Goal: Book appointment/travel/reservation

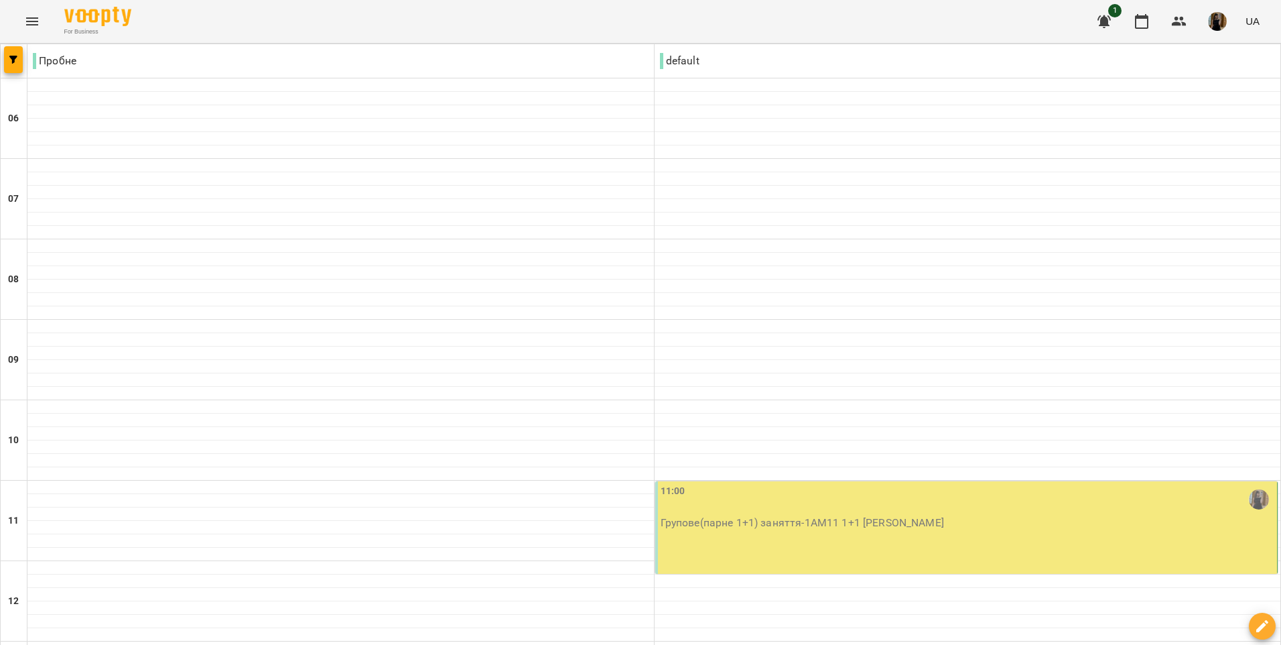
scroll to position [890, 0]
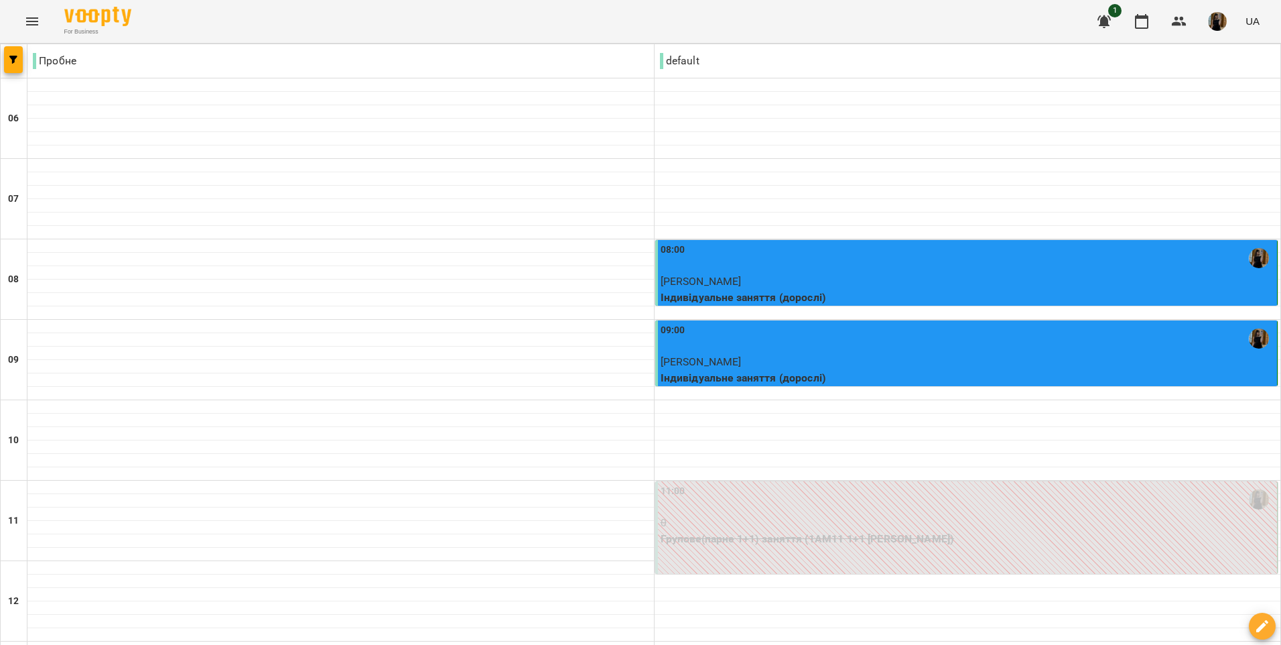
scroll to position [622, 0]
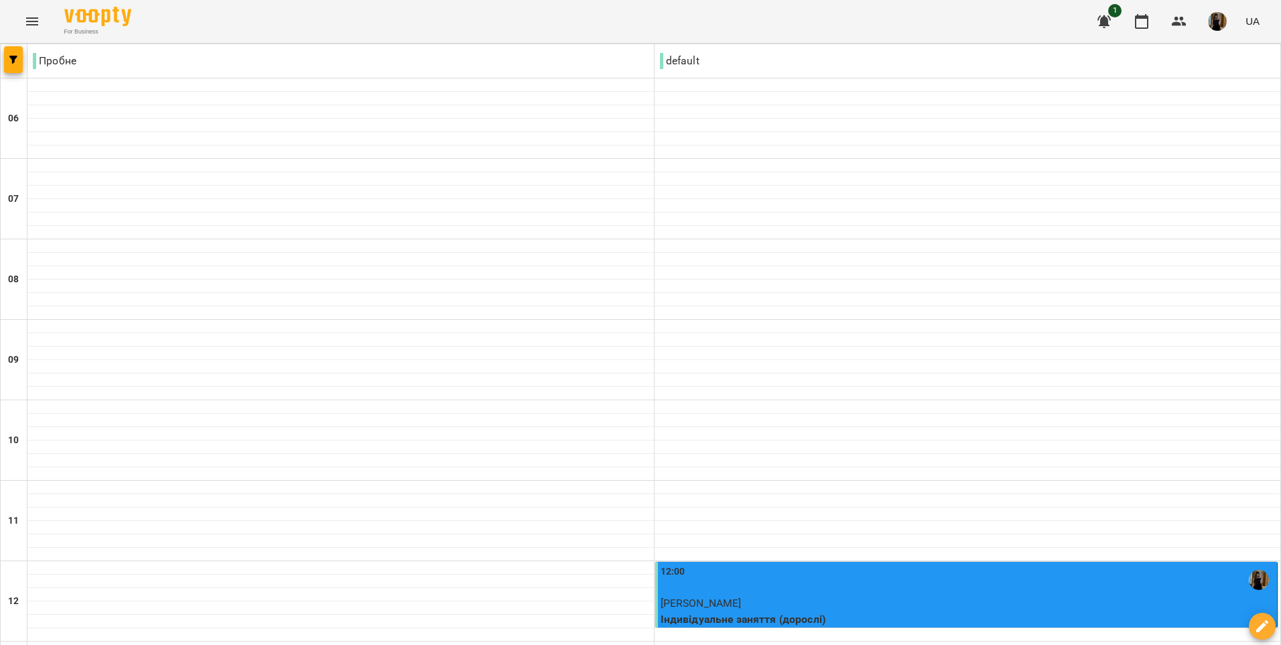
scroll to position [890, 0]
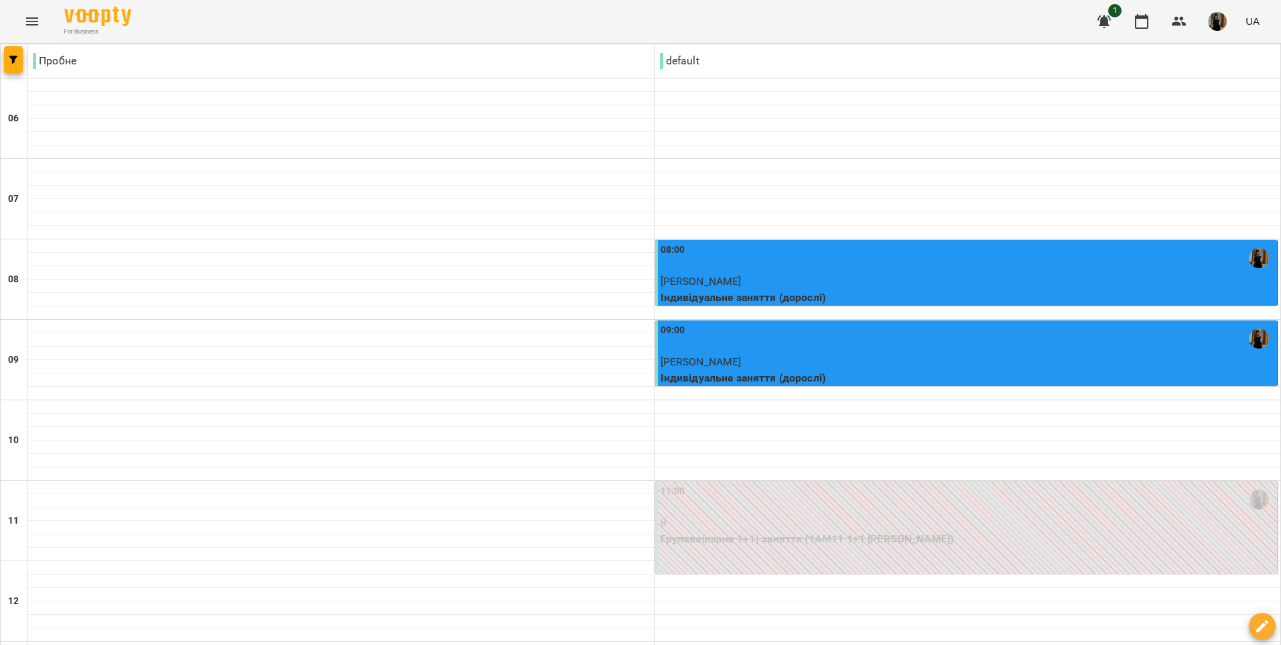
scroll to position [737, 0]
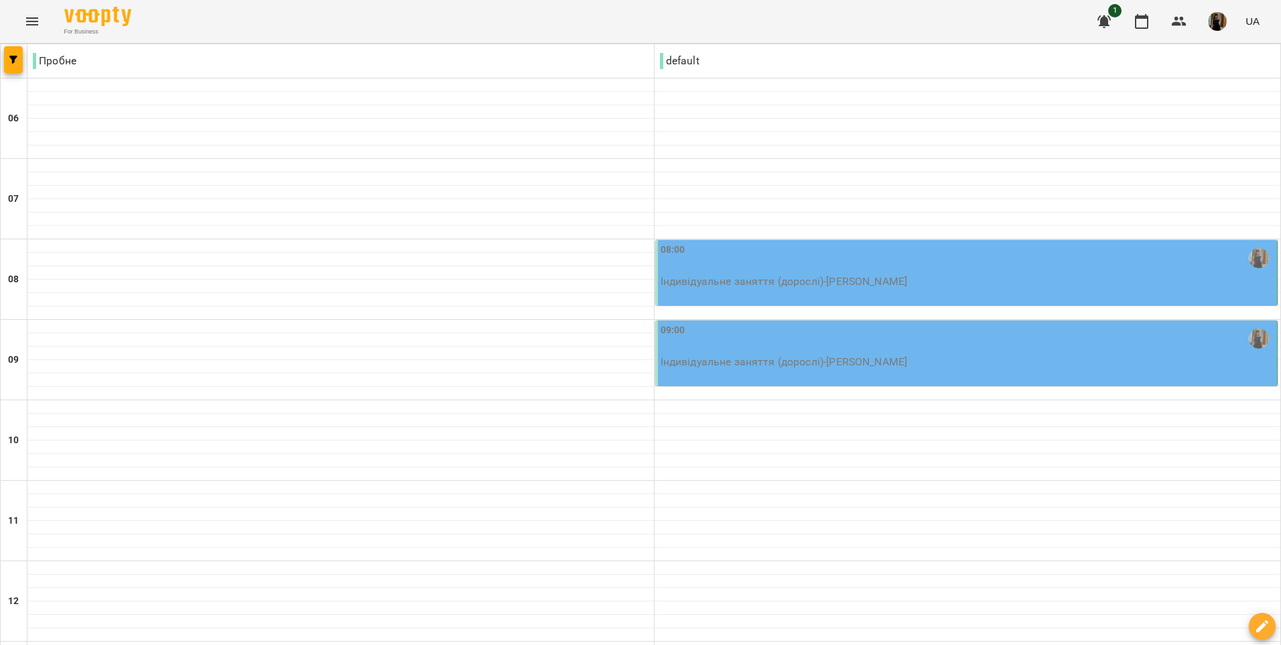
scroll to position [603, 0]
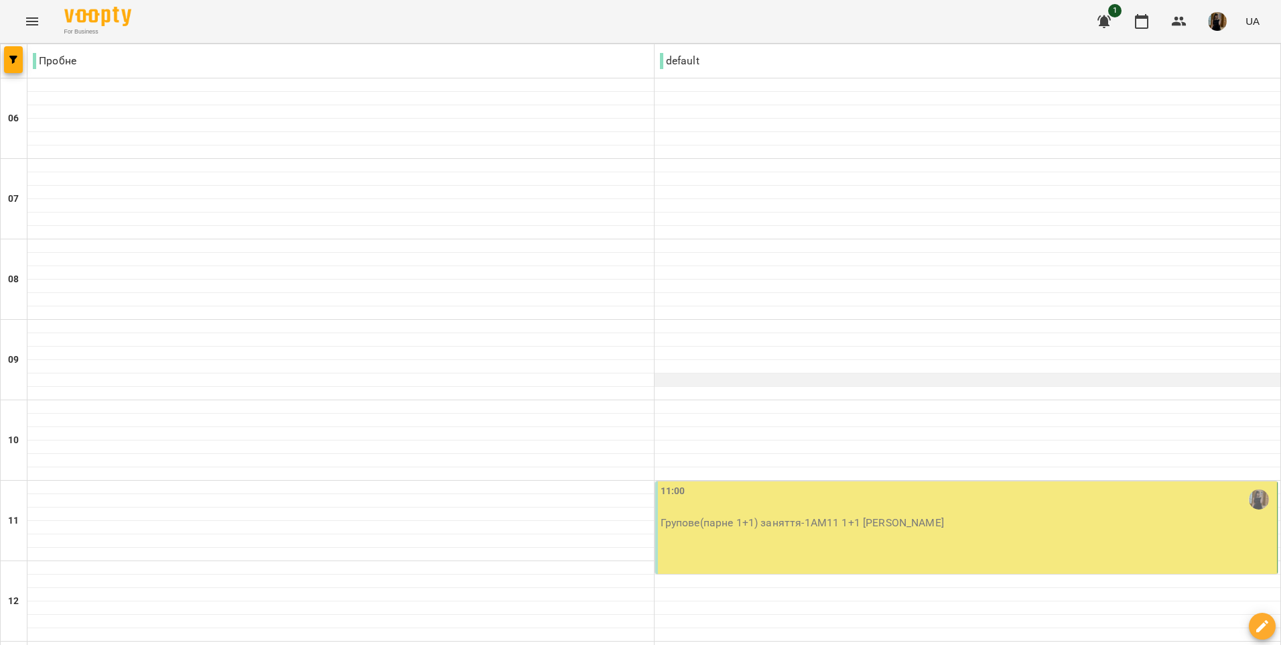
scroll to position [890, 0]
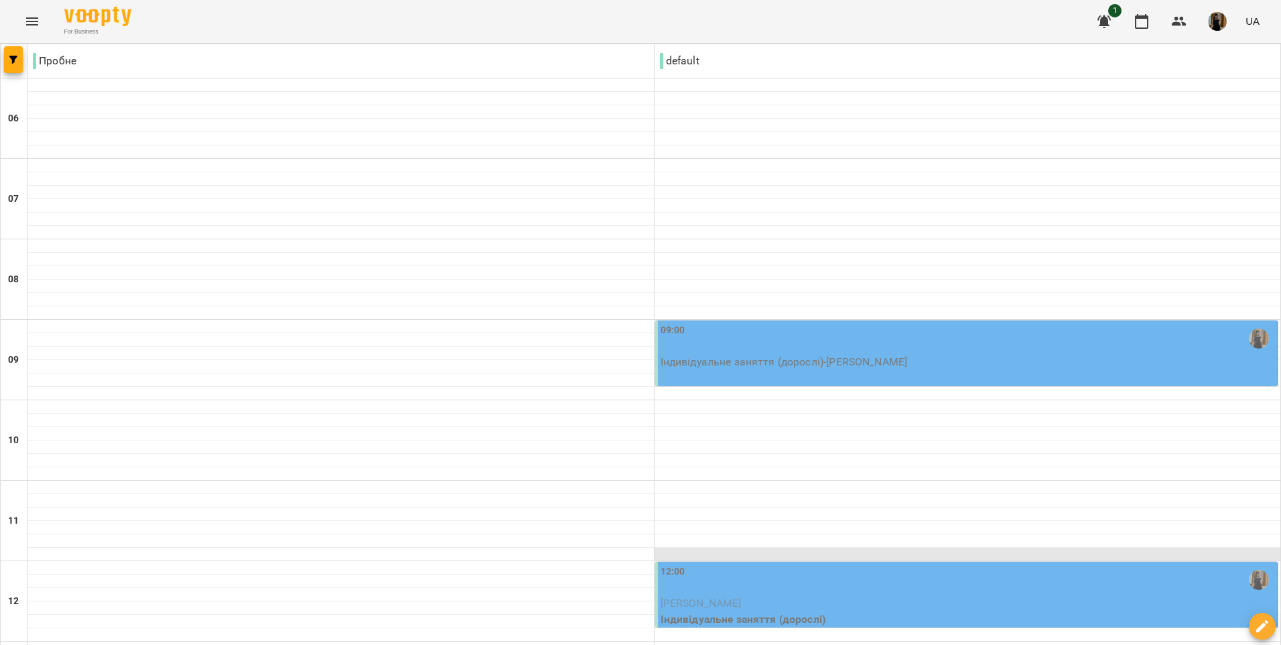
scroll to position [201, 0]
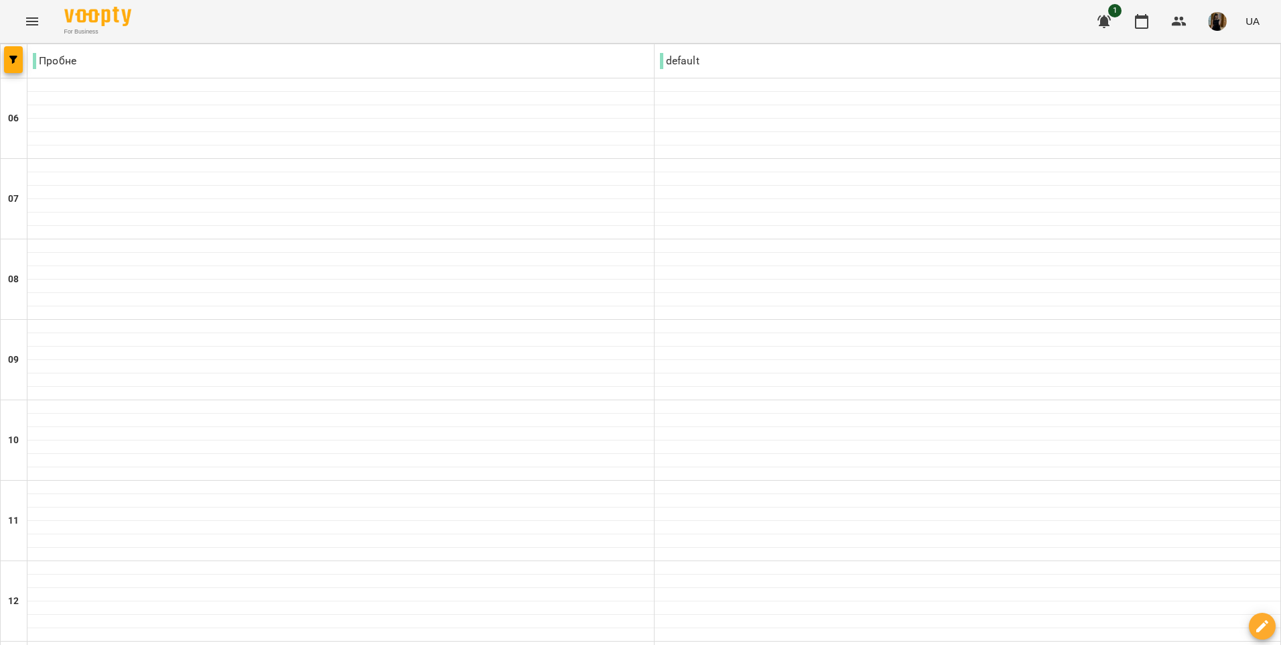
scroll to position [890, 0]
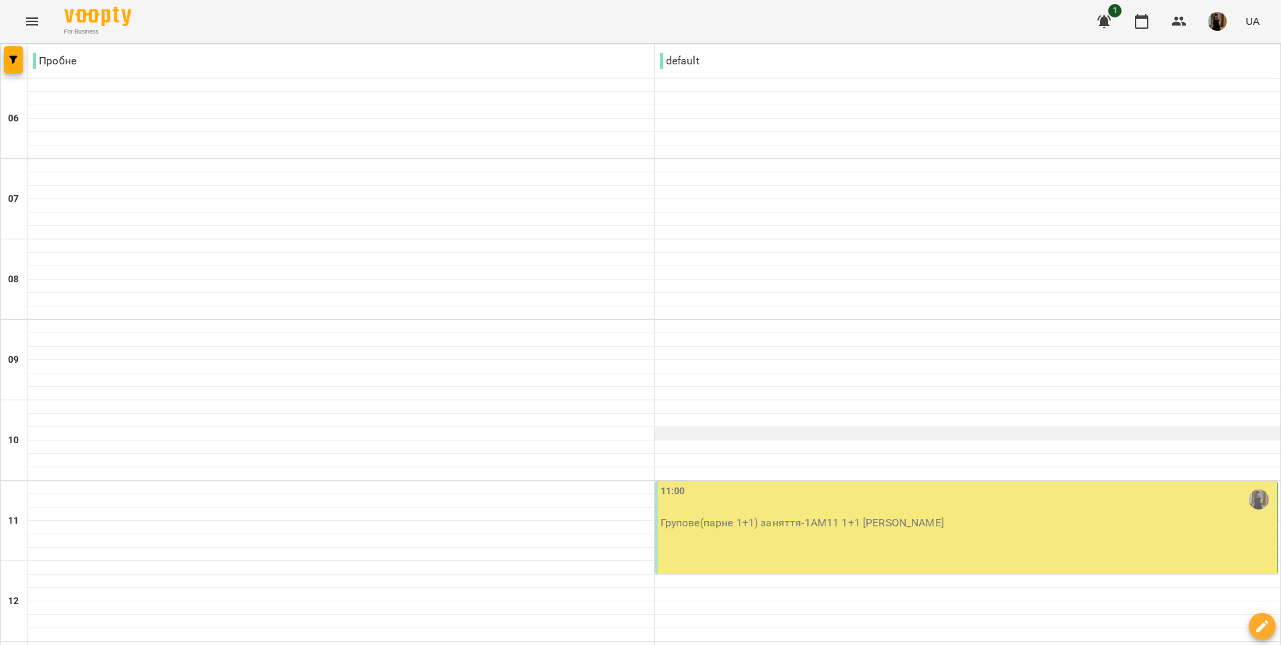
scroll to position [402, 0]
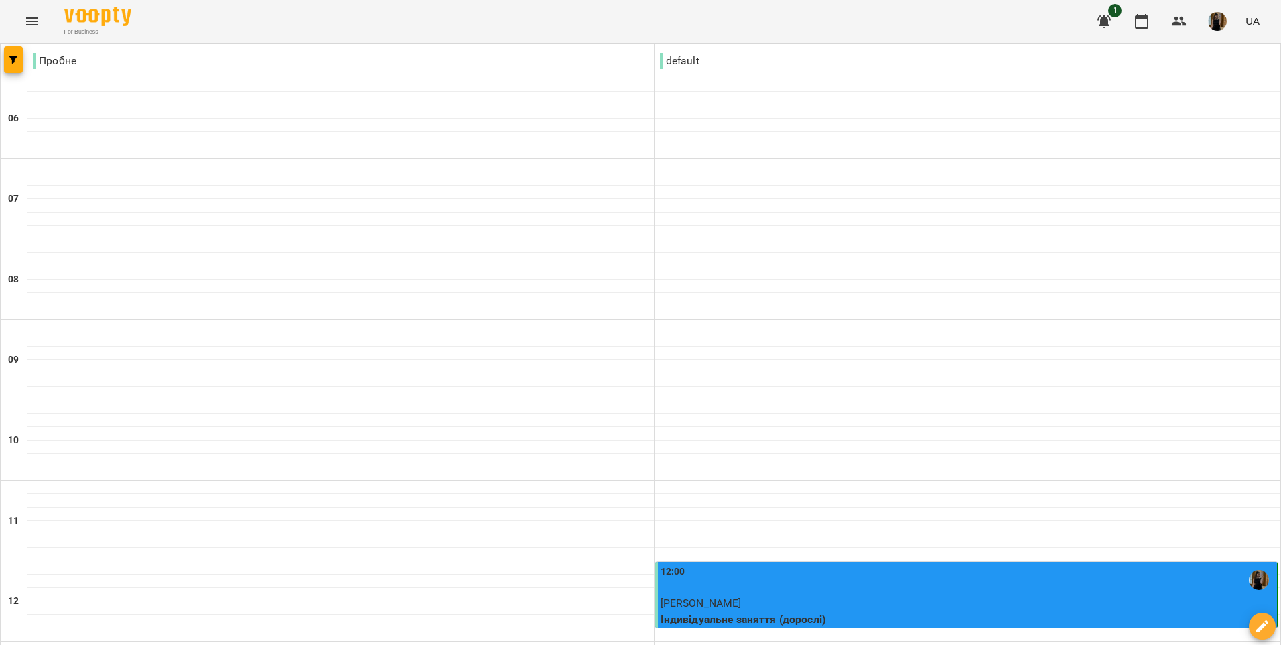
scroll to position [890, 0]
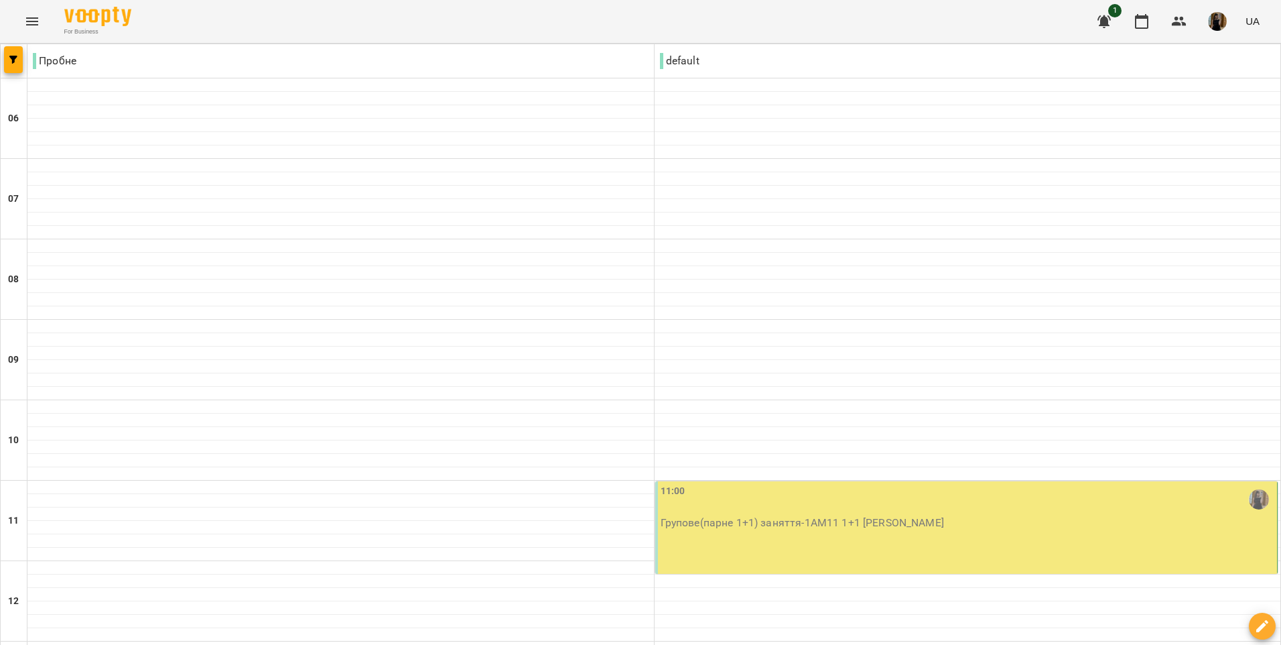
scroll to position [871, 0]
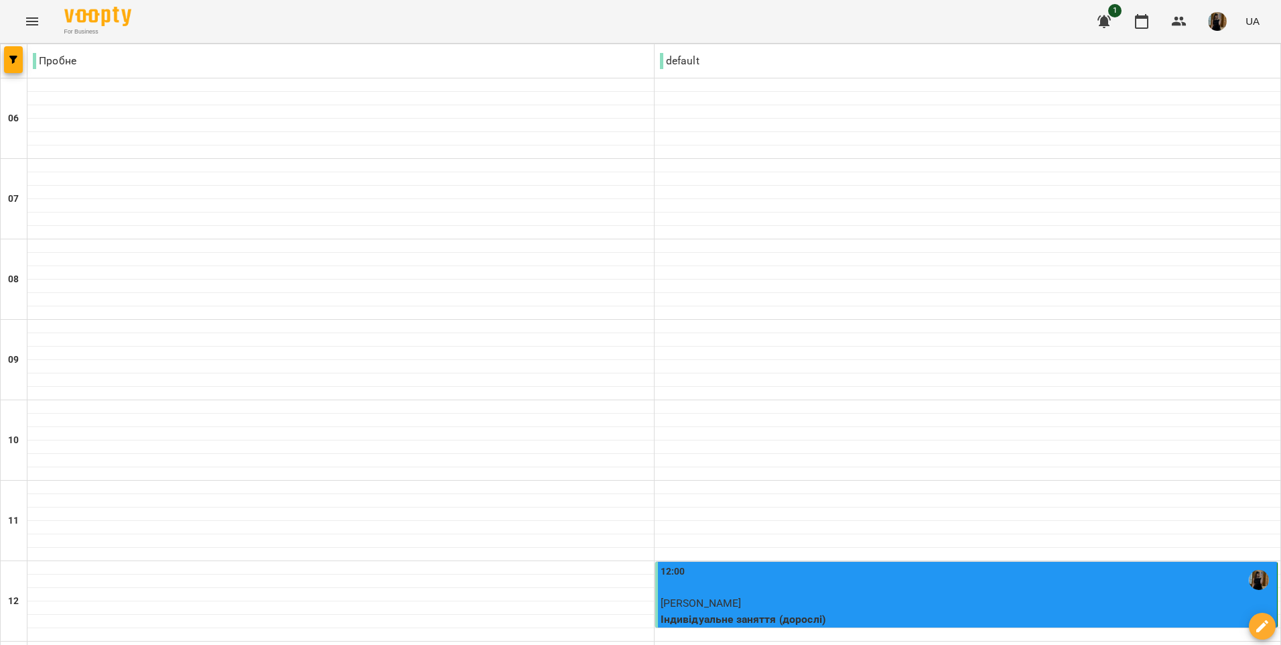
scroll to position [268, 0]
click at [927, 595] on p "[PERSON_NAME]" at bounding box center [968, 603] width 614 height 16
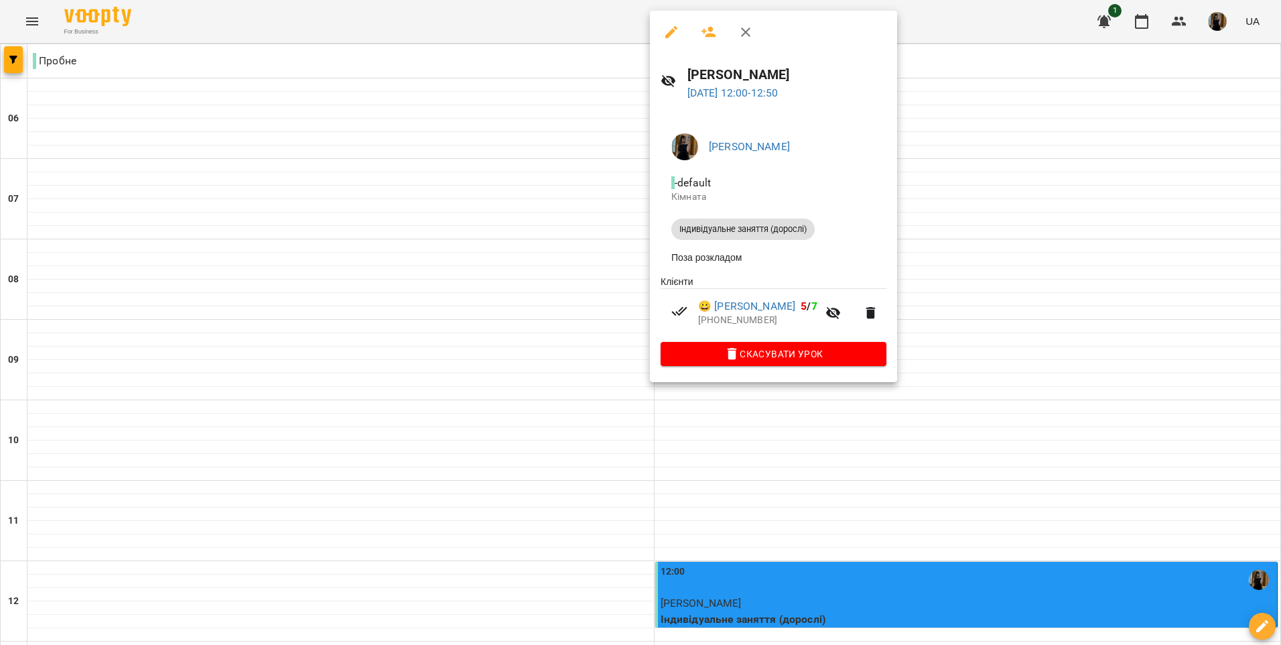
click at [817, 454] on div at bounding box center [640, 322] width 1281 height 645
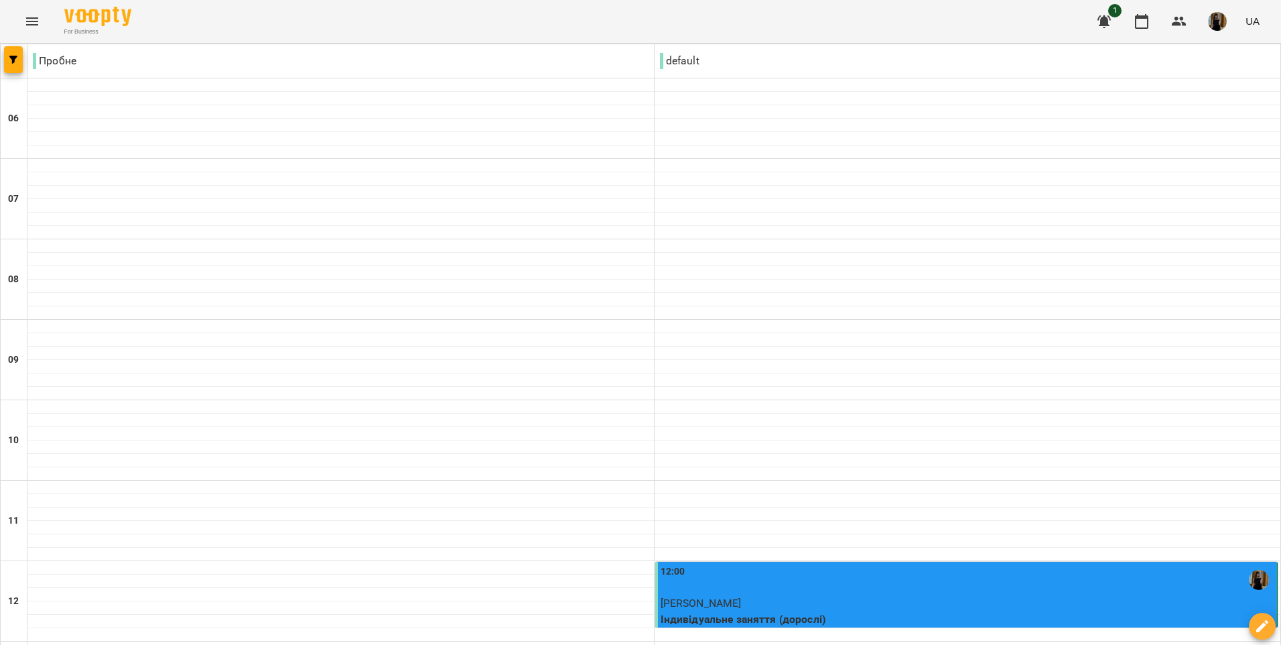
scroll to position [0, 0]
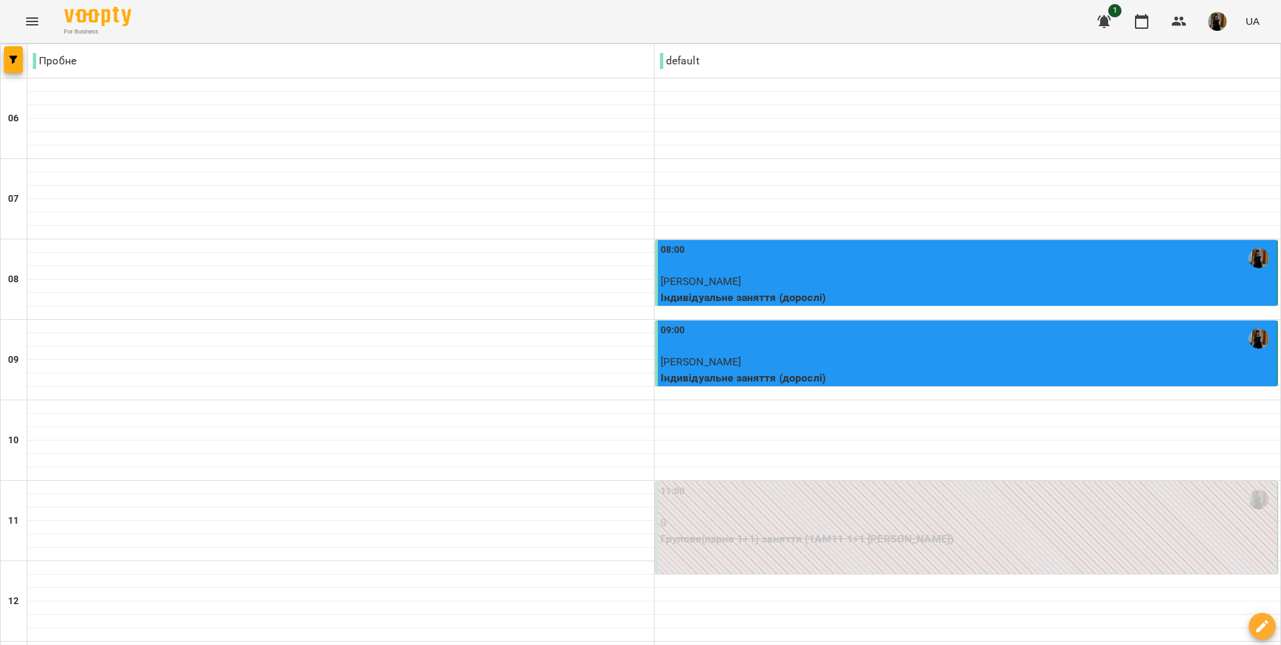
scroll to position [488, 0]
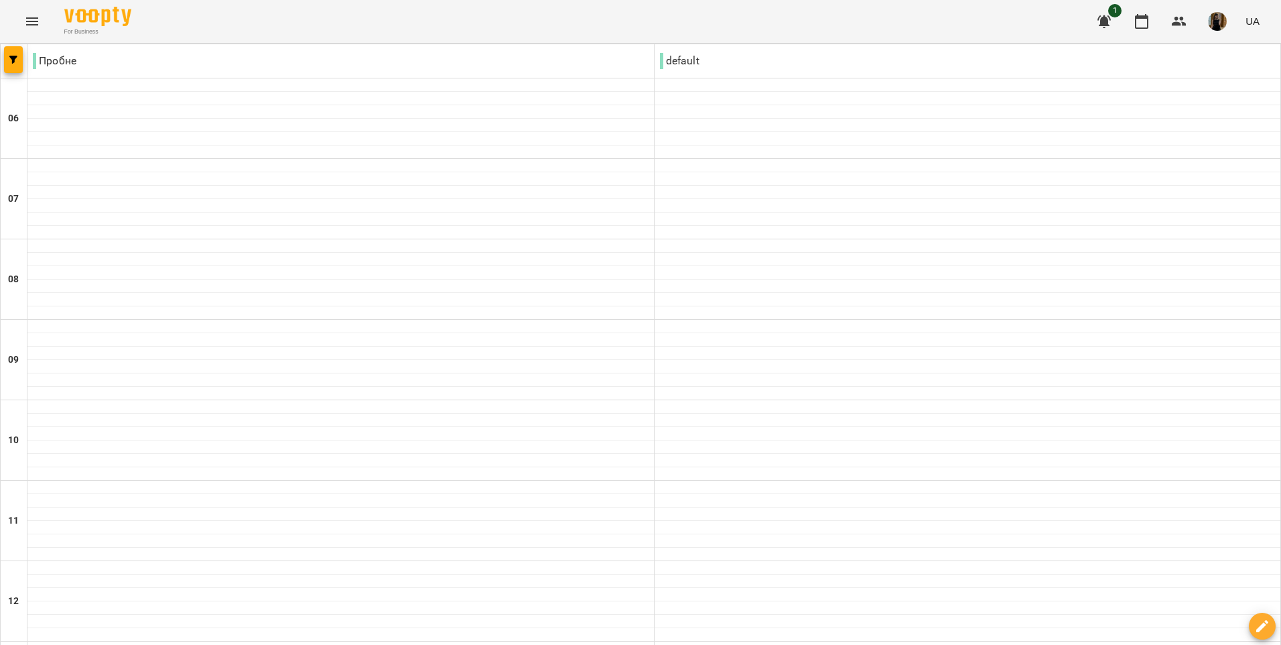
scroll to position [670, 0]
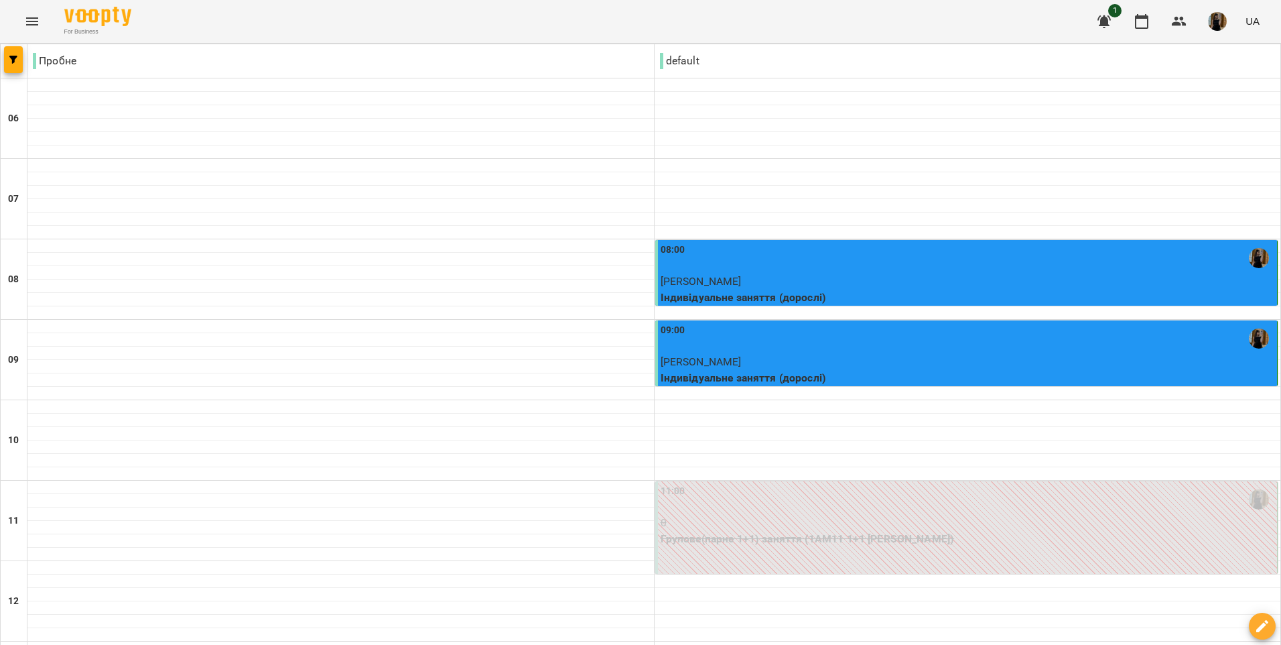
scroll to position [201, 0]
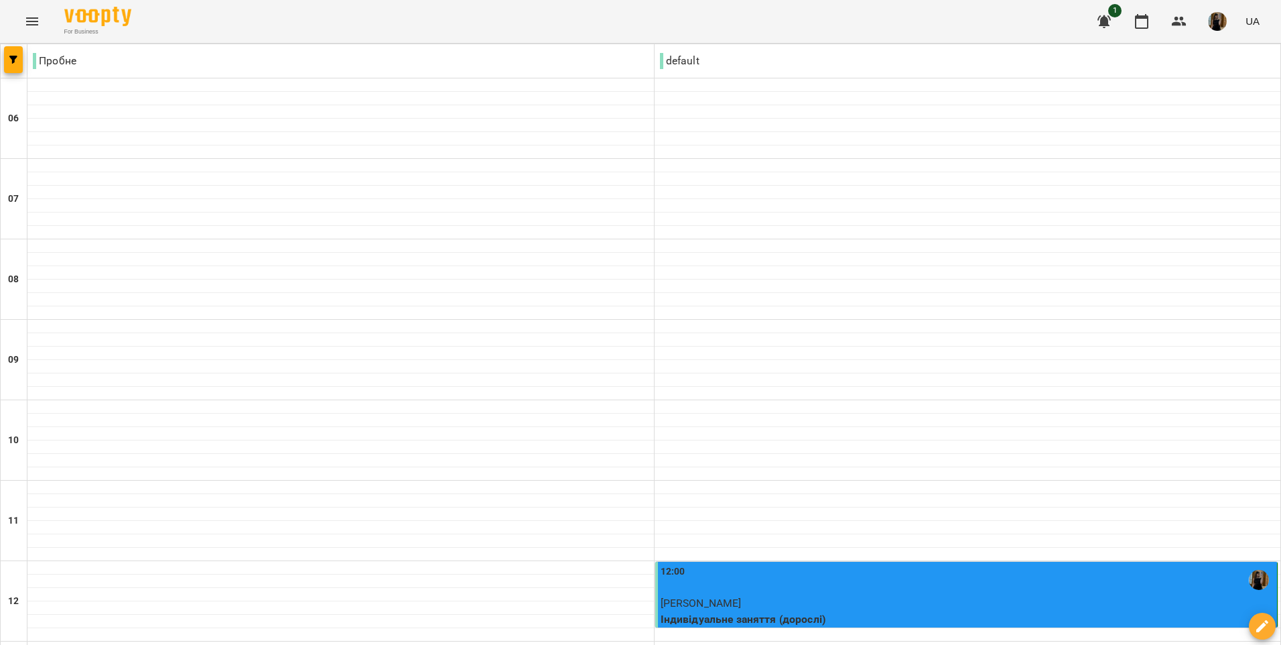
scroll to position [402, 0]
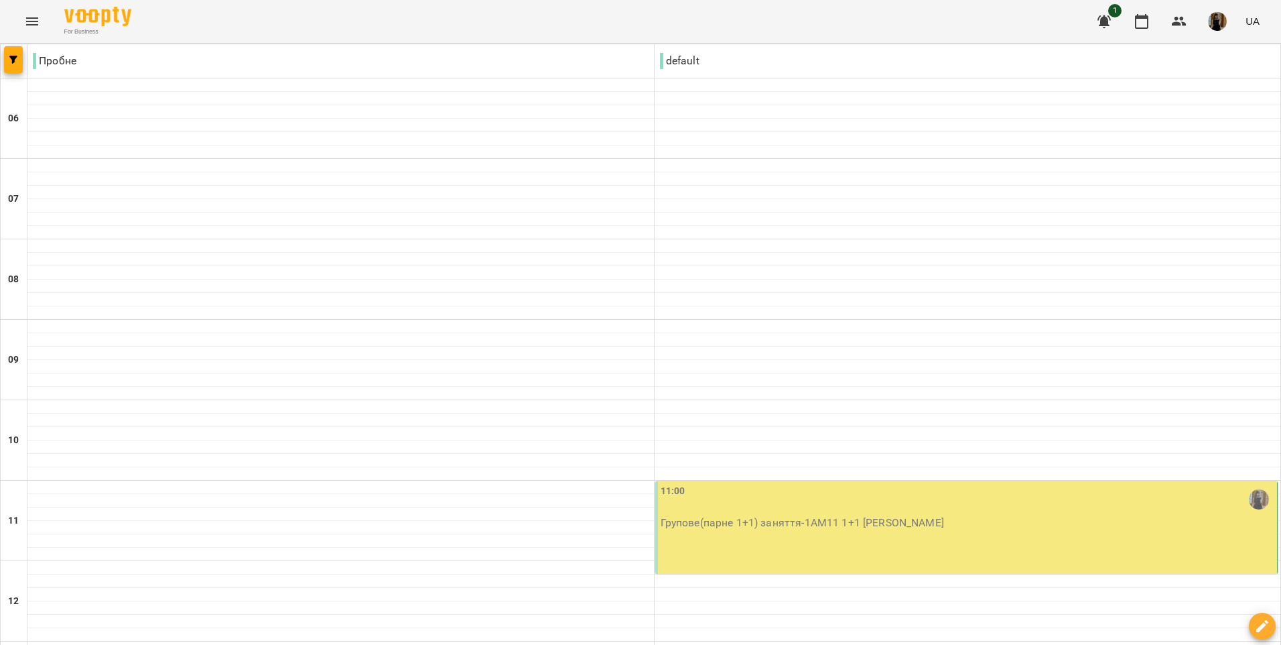
scroll to position [421, 0]
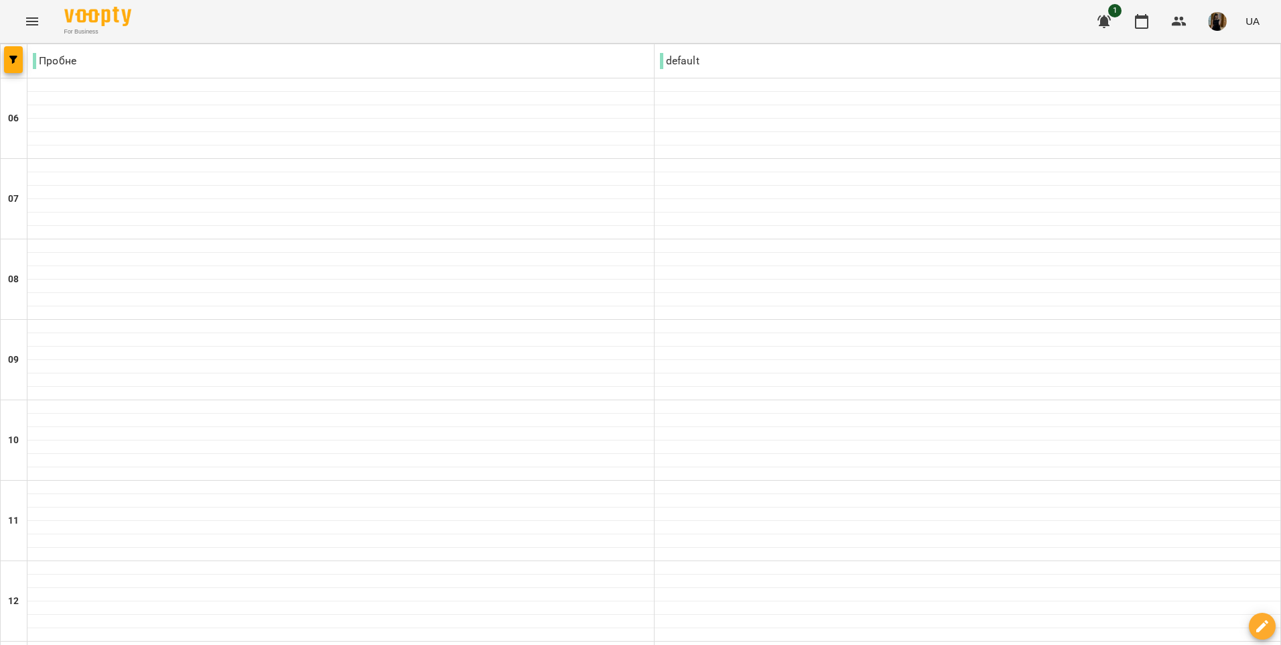
scroll to position [67, 0]
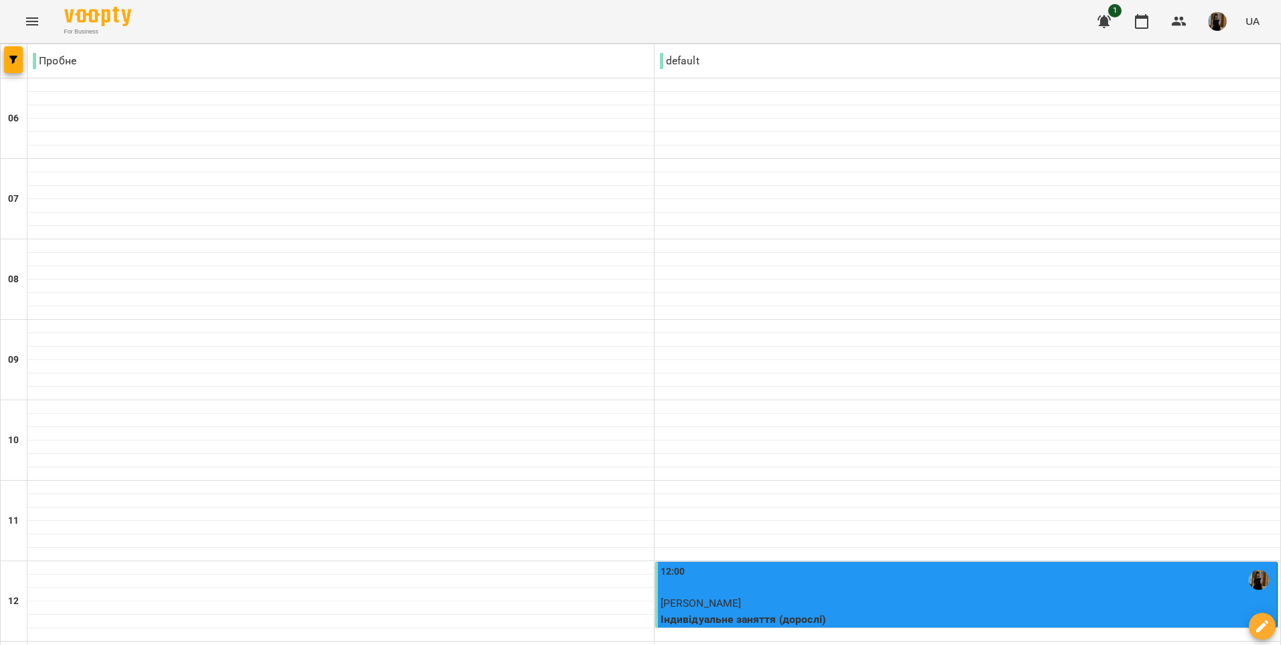
scroll to position [737, 0]
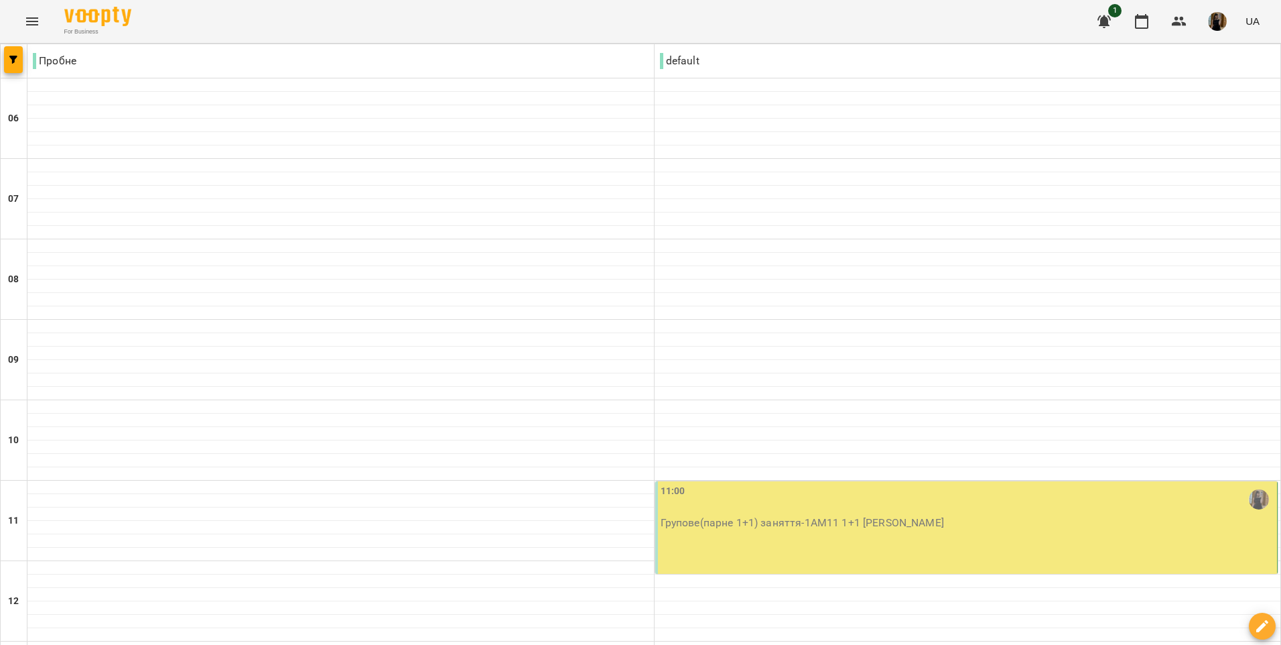
scroll to position [201, 0]
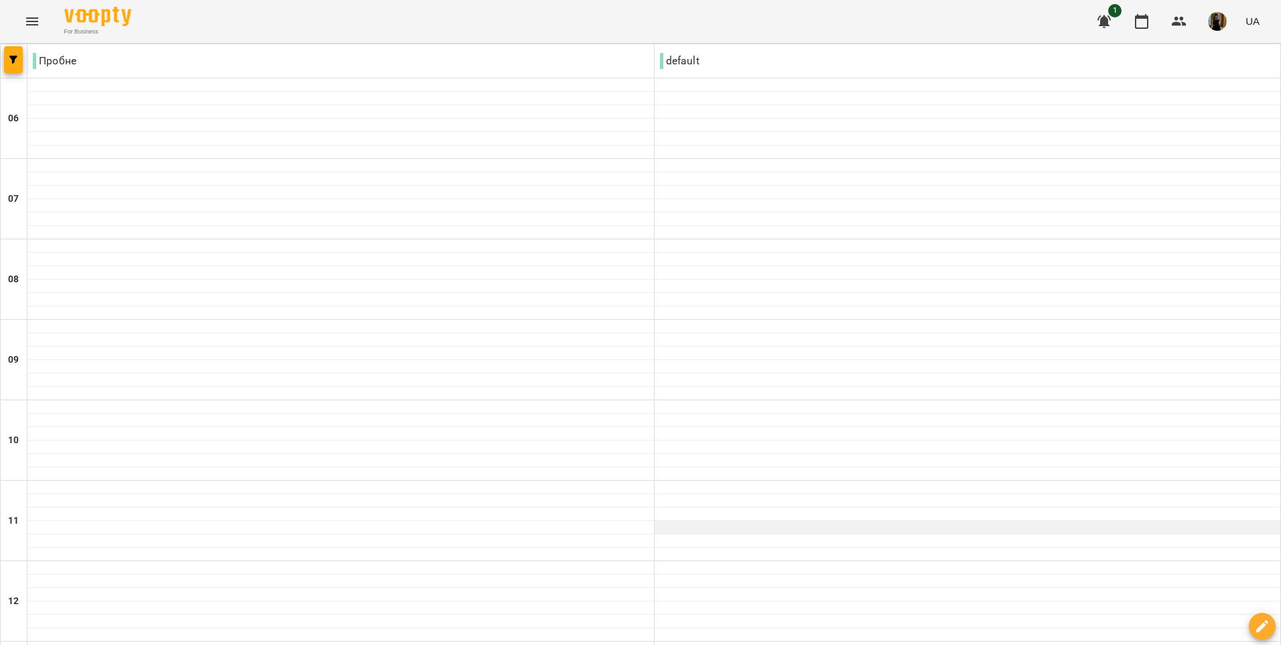
scroll to position [354, 0]
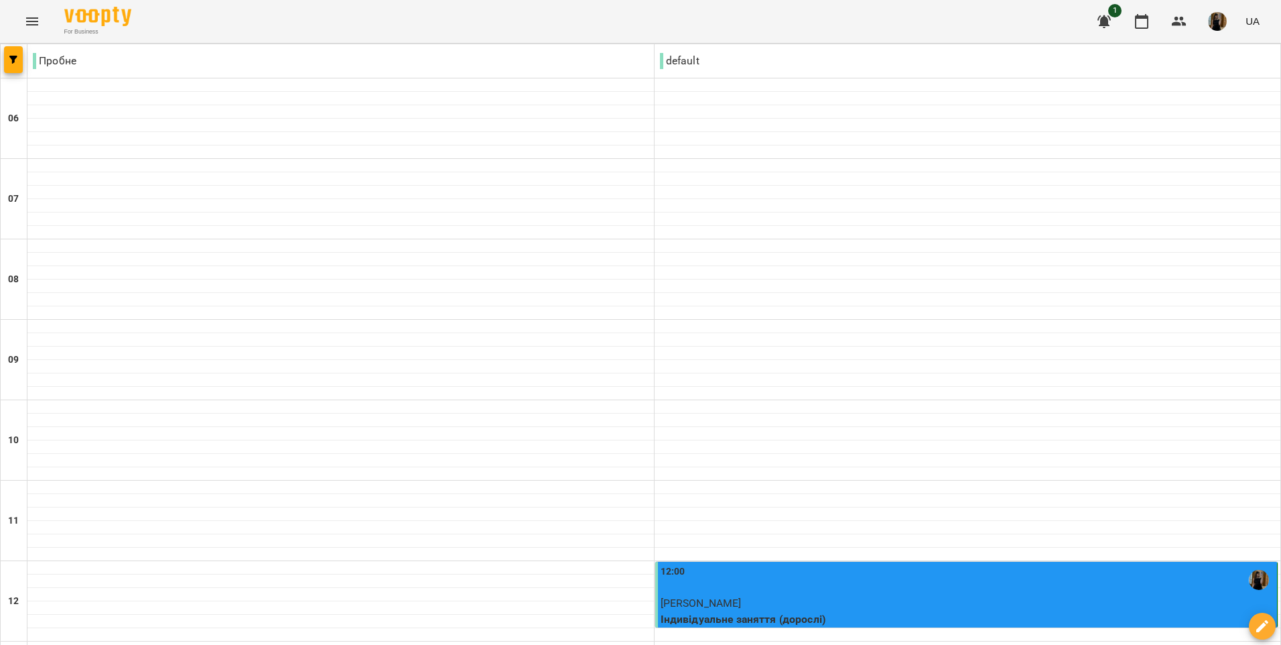
scroll to position [823, 0]
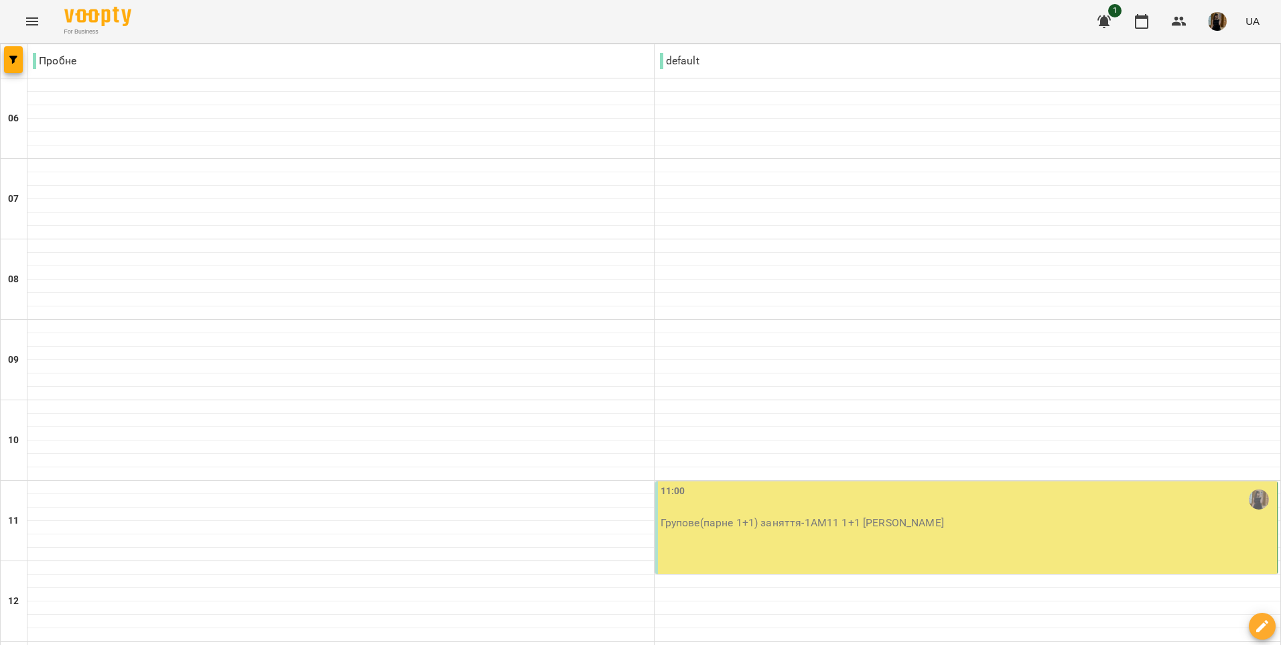
scroll to position [737, 0]
